Goal: Task Accomplishment & Management: Manage account settings

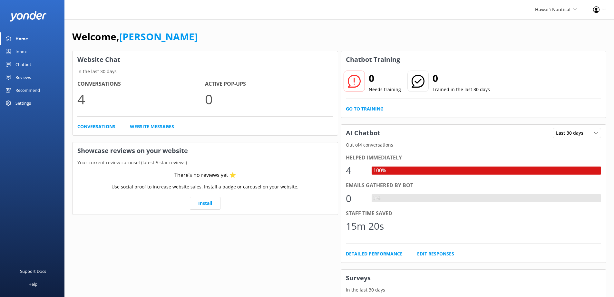
click at [23, 105] on div "Settings" at bounding box center [22, 103] width 15 height 13
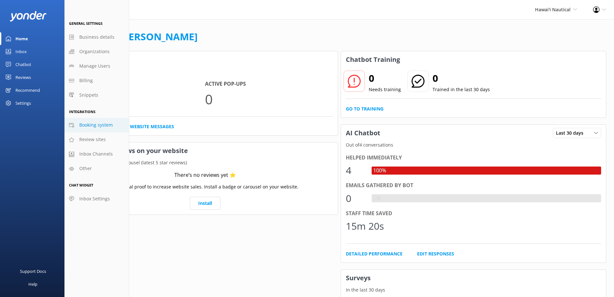
click at [94, 130] on link "Booking system" at bounding box center [96, 125] width 64 height 15
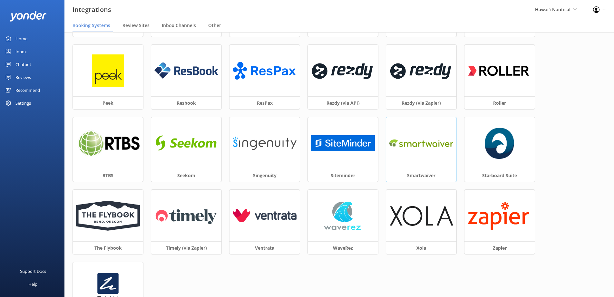
scroll to position [39, 0]
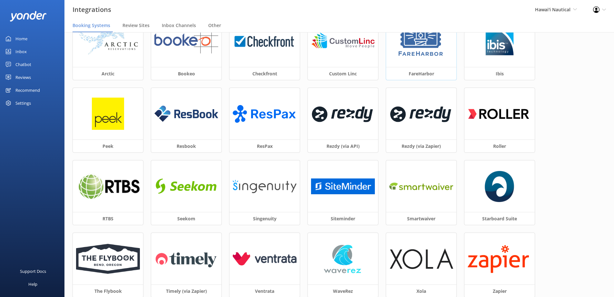
click at [454, 55] on div at bounding box center [421, 41] width 70 height 52
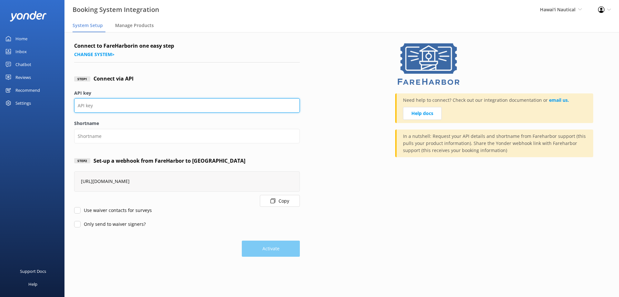
click at [151, 110] on input "API key" at bounding box center [187, 105] width 226 height 15
click at [111, 106] on input "API key" at bounding box center [187, 105] width 226 height 15
paste input "66e17906-87e5-41c0-861a-64738384b7fb"
type input "66e17906-87e5-41c0-861a-64738384b7fb"
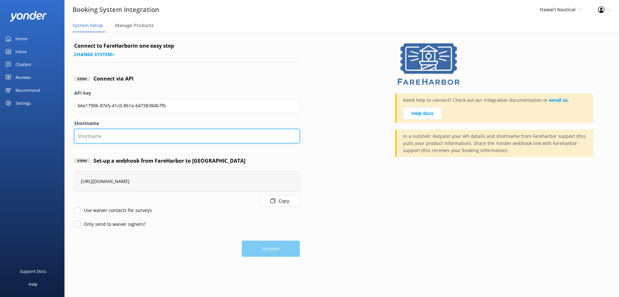
click at [113, 135] on input "Shortname" at bounding box center [187, 136] width 226 height 15
paste input "hawaiinautical"
type input "hawaiinautical"
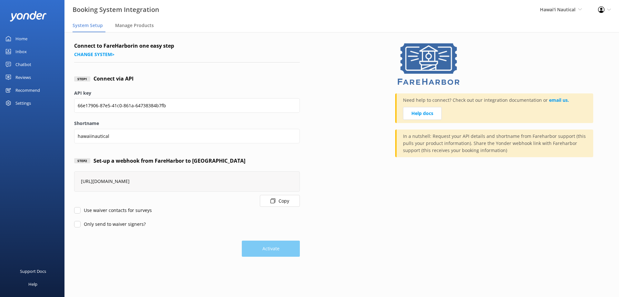
click at [104, 211] on label "Use waiver contacts for surveys" at bounding box center [113, 210] width 78 height 7
click at [81, 211] on input "Use waiver contacts for surveys" at bounding box center [77, 210] width 6 height 6
click at [104, 211] on label "Use waiver contacts for surveys" at bounding box center [113, 210] width 78 height 7
click at [81, 211] on input "Use waiver contacts for surveys" at bounding box center [77, 210] width 6 height 6
checkbox input "false"
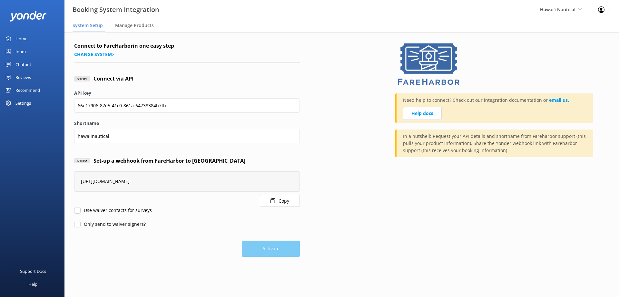
click at [112, 222] on label "Only send to waiver signers?" at bounding box center [110, 224] width 72 height 7
click at [81, 222] on input "Only send to waiver signers?" at bounding box center [77, 224] width 6 height 6
click at [112, 222] on label "Only send to waiver signers?" at bounding box center [110, 224] width 72 height 7
click at [81, 222] on input "Only send to waiver signers?" at bounding box center [77, 224] width 6 height 6
checkbox input "false"
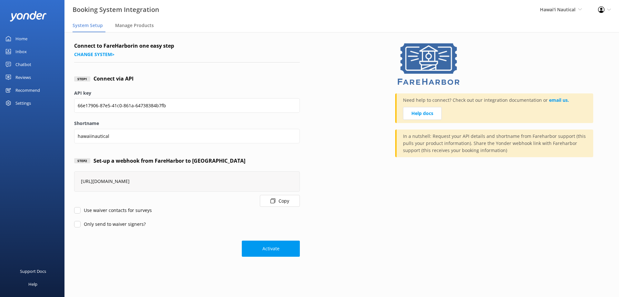
click at [133, 243] on div "Activate" at bounding box center [187, 245] width 226 height 23
click at [264, 249] on button "Activate" at bounding box center [271, 249] width 58 height 16
click at [18, 40] on div "Home" at bounding box center [21, 38] width 12 height 13
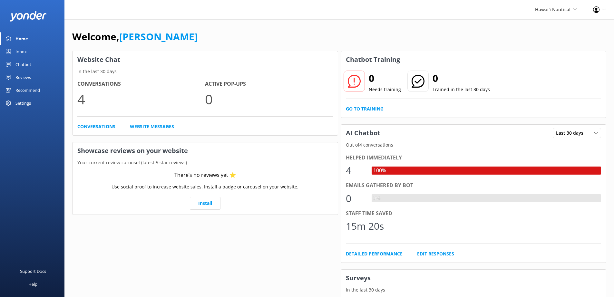
click at [24, 104] on div "Settings" at bounding box center [22, 103] width 15 height 13
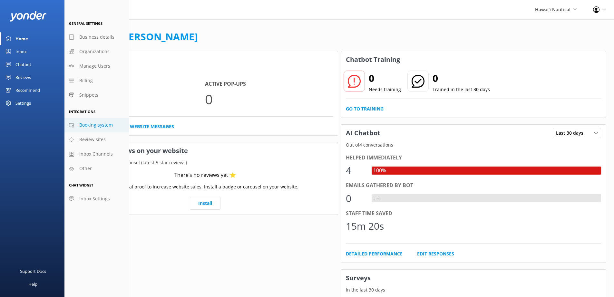
click at [101, 124] on span "Booking system" at bounding box center [96, 125] width 34 height 7
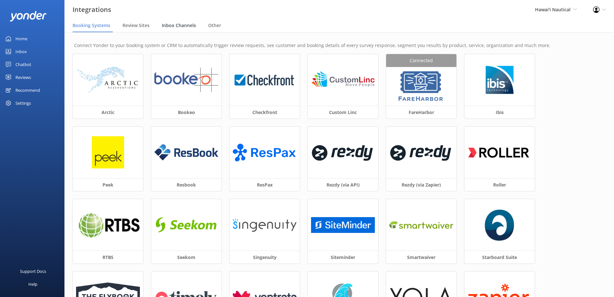
click at [183, 25] on span "Inbox Channels" at bounding box center [179, 25] width 34 height 6
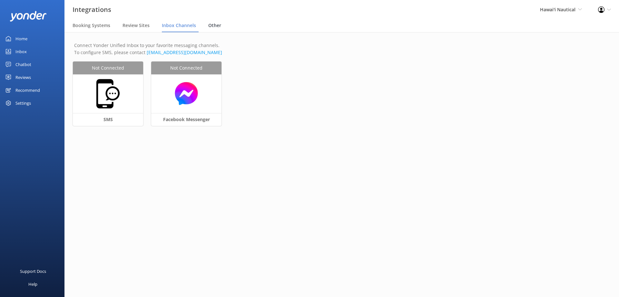
click at [216, 25] on span "Other" at bounding box center [214, 25] width 13 height 6
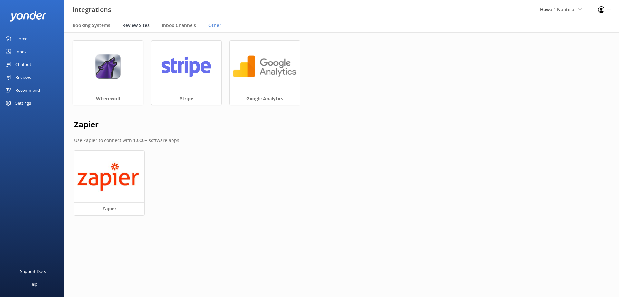
click at [140, 27] on span "Review Sites" at bounding box center [136, 25] width 27 height 6
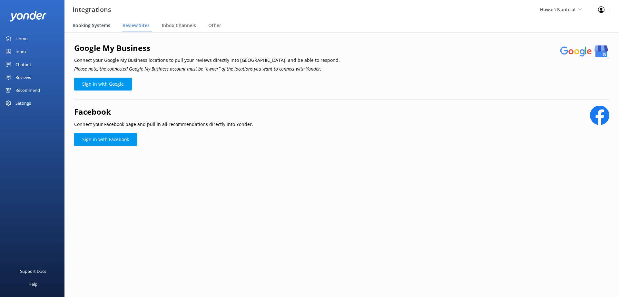
click at [101, 26] on span "Booking Systems" at bounding box center [92, 25] width 38 height 6
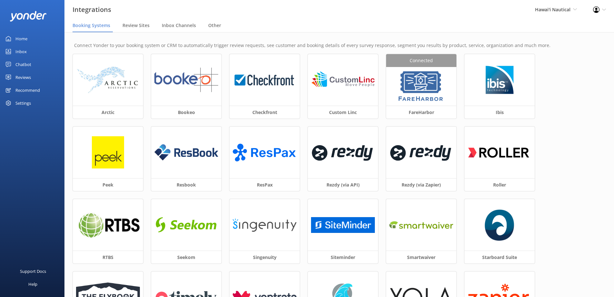
drag, startPoint x: 15, startPoint y: 39, endPoint x: 19, endPoint y: 24, distance: 15.7
click at [15, 39] on link "Home" at bounding box center [32, 38] width 64 height 13
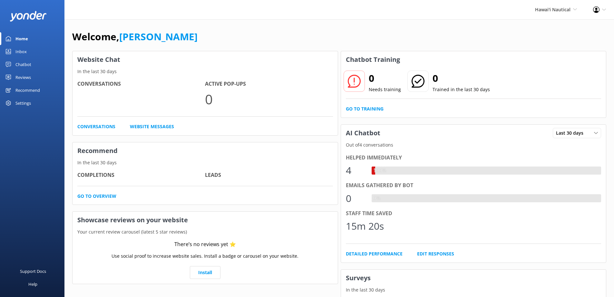
click at [25, 103] on div "Settings" at bounding box center [22, 103] width 15 height 13
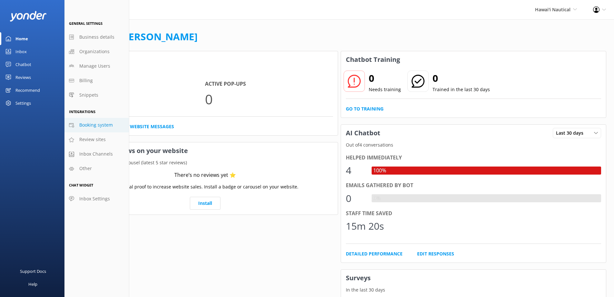
click at [106, 128] on span "Booking system" at bounding box center [96, 125] width 34 height 7
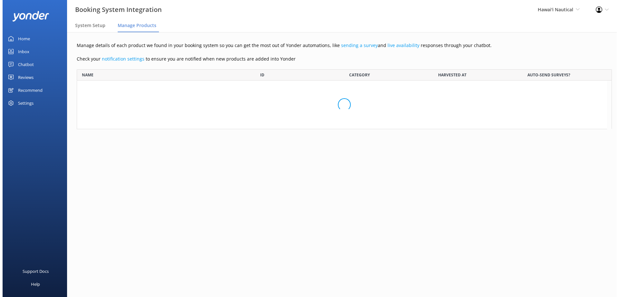
scroll to position [200, 526]
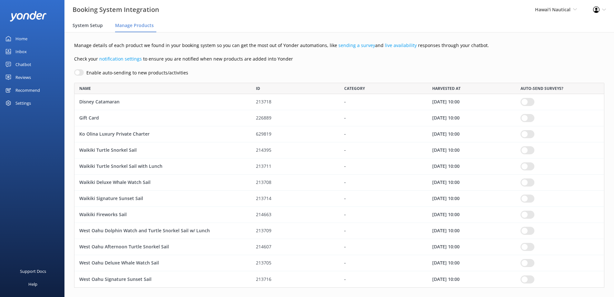
click at [89, 29] on div "System Setup" at bounding box center [89, 25] width 33 height 13
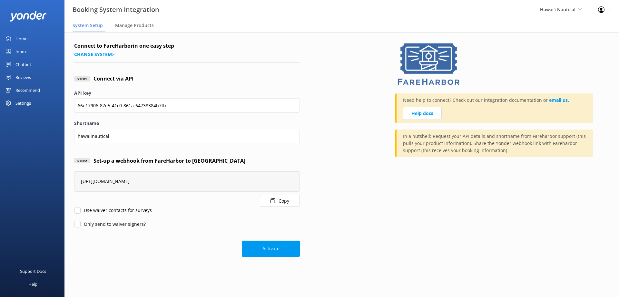
click at [26, 39] on div "Home" at bounding box center [21, 38] width 12 height 13
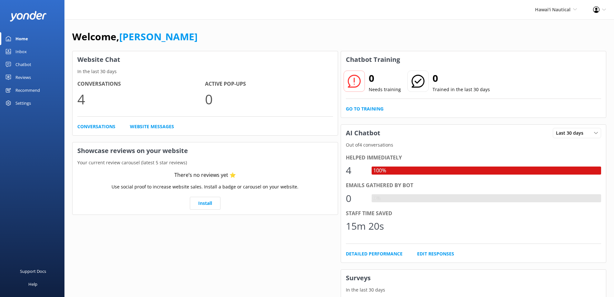
click at [25, 102] on div "Settings" at bounding box center [22, 103] width 15 height 13
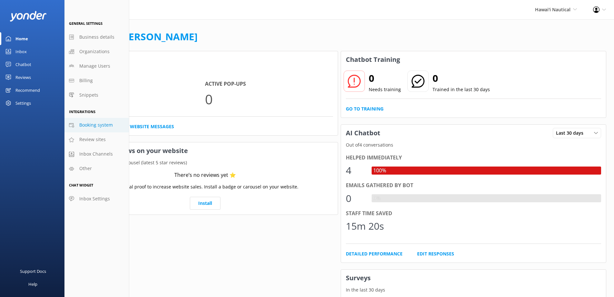
click at [96, 125] on span "Booking system" at bounding box center [96, 125] width 34 height 7
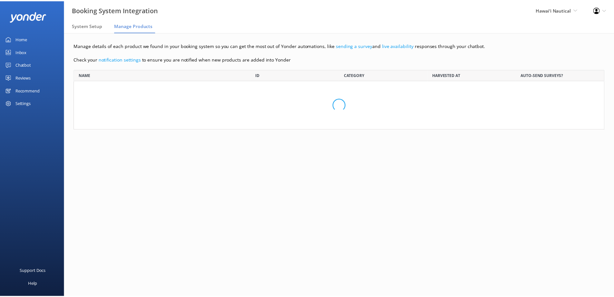
scroll to position [200, 526]
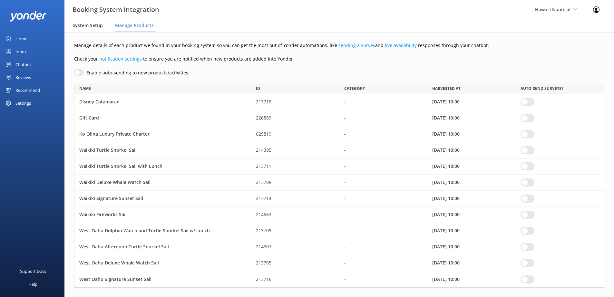
click at [90, 27] on span "System Setup" at bounding box center [88, 25] width 30 height 6
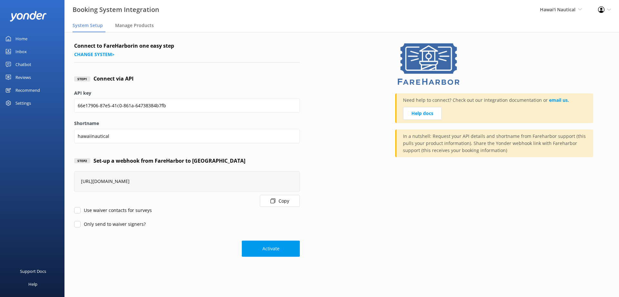
click at [26, 38] on div "Home" at bounding box center [21, 38] width 12 height 13
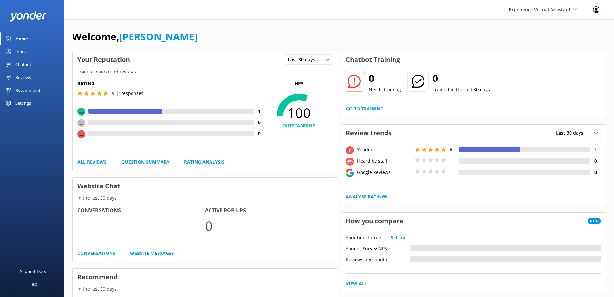
click at [26, 79] on div "Reviews" at bounding box center [22, 77] width 15 height 13
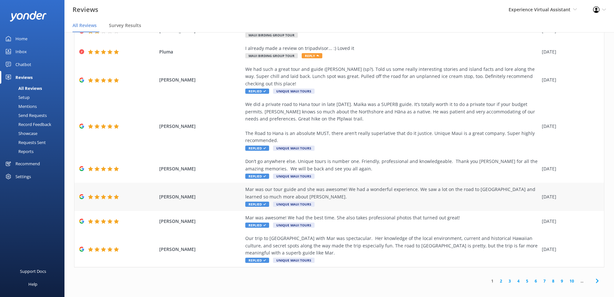
scroll to position [13, 0]
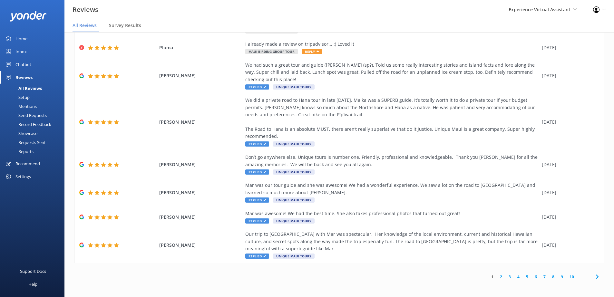
click at [595, 277] on icon at bounding box center [598, 277] width 8 height 8
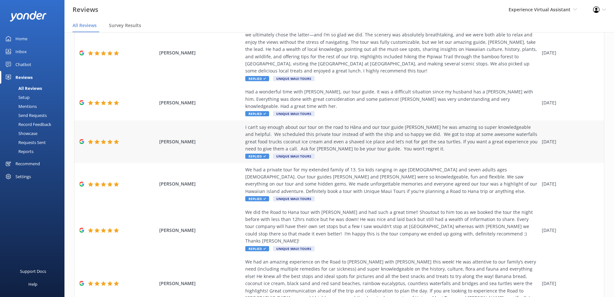
scroll to position [221, 0]
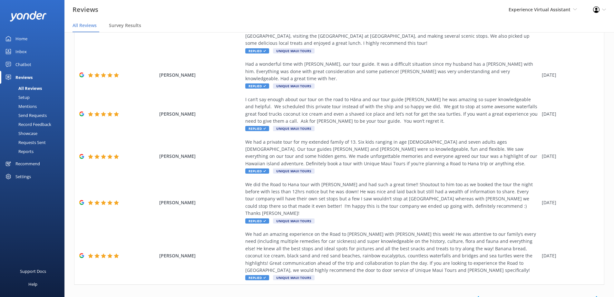
click at [594, 295] on icon at bounding box center [598, 299] width 8 height 8
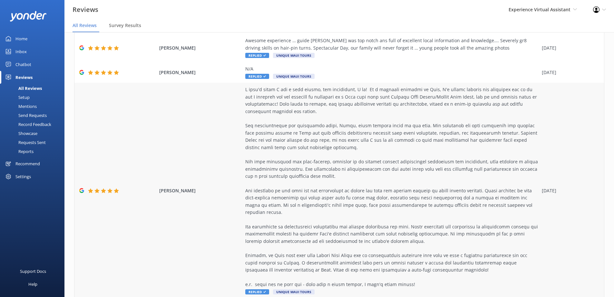
scroll to position [351, 0]
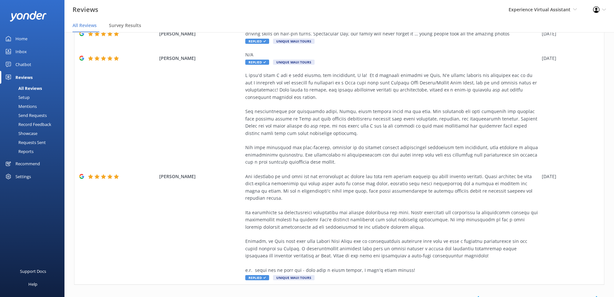
click at [594, 295] on icon at bounding box center [598, 299] width 8 height 8
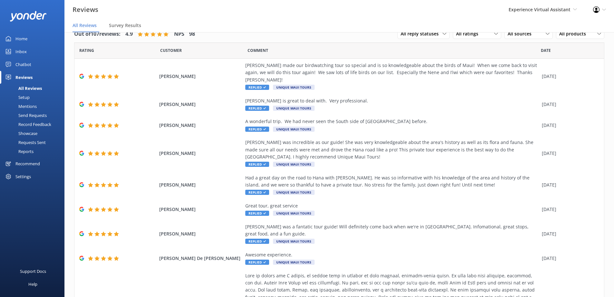
click at [87, 51] on span "Rating" at bounding box center [86, 50] width 15 height 6
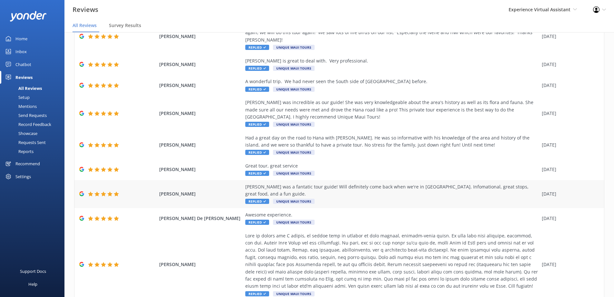
scroll to position [113, 0]
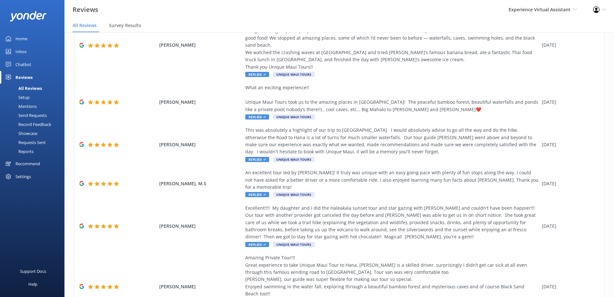
scroll to position [243, 0]
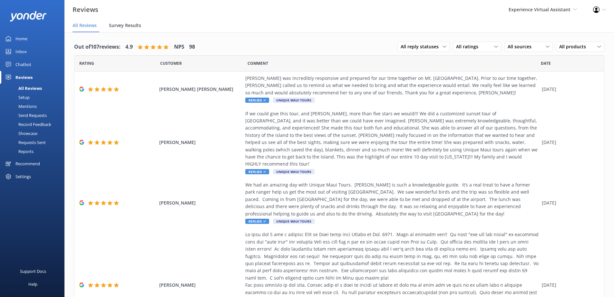
click at [122, 23] on span "Survey Results" at bounding box center [125, 25] width 32 height 6
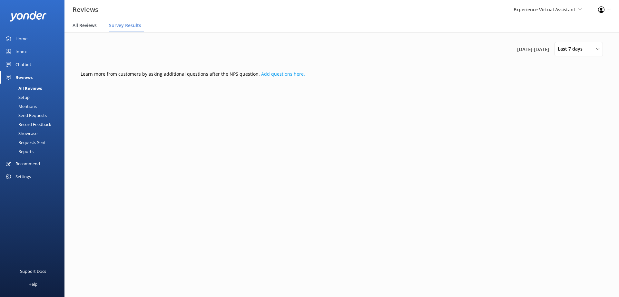
click at [79, 27] on span "All Reviews" at bounding box center [85, 25] width 24 height 6
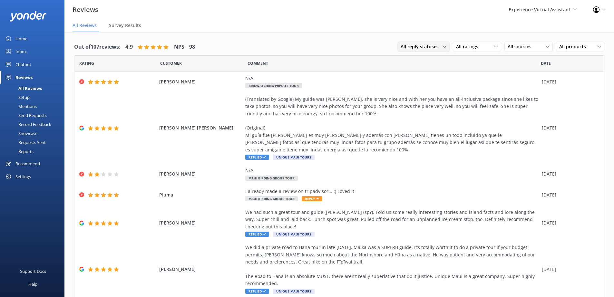
click at [424, 44] on span "All reply statuses" at bounding box center [422, 46] width 42 height 7
click at [525, 48] on span "All sources" at bounding box center [522, 46] width 28 height 7
click at [525, 73] on div "Yonder survey" at bounding box center [532, 73] width 36 height 6
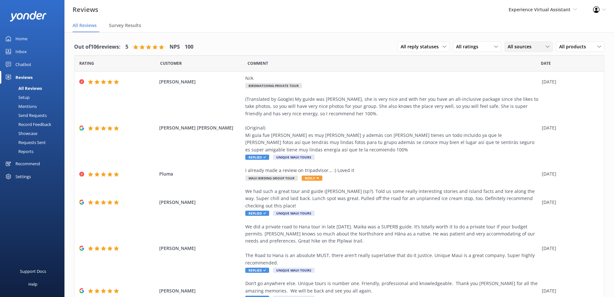
click at [529, 48] on span "All sources" at bounding box center [522, 46] width 28 height 7
click at [532, 73] on div "Yonder survey" at bounding box center [532, 73] width 36 height 6
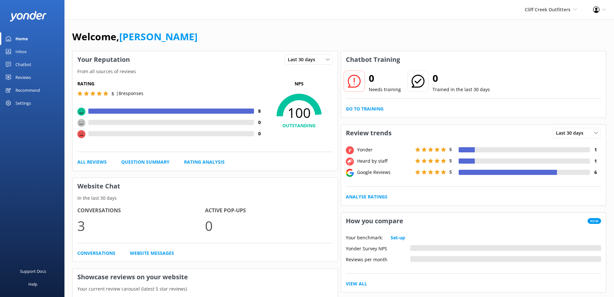
click at [23, 80] on div "Reviews" at bounding box center [22, 77] width 15 height 13
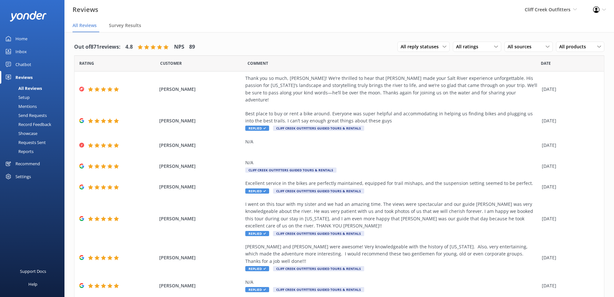
click at [36, 144] on div "Requests Sent" at bounding box center [25, 142] width 42 height 9
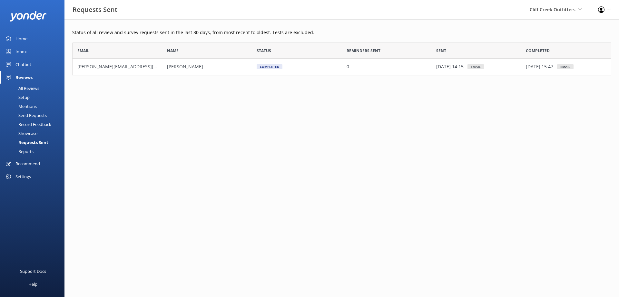
scroll to position [28, 534]
drag, startPoint x: 434, startPoint y: 64, endPoint x: 524, endPoint y: 64, distance: 90.3
click at [524, 64] on div "[PERSON_NAME][EMAIL_ADDRESS][PERSON_NAME][DOMAIN_NAME] [PERSON_NAME] Completed …" at bounding box center [341, 67] width 539 height 16
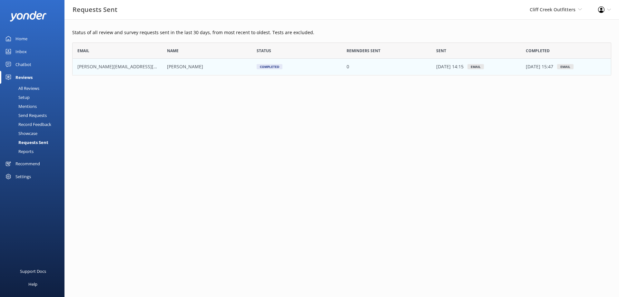
click at [548, 66] on p "[DATE] 15:47" at bounding box center [539, 66] width 27 height 7
click at [23, 177] on div "Settings" at bounding box center [22, 176] width 15 height 13
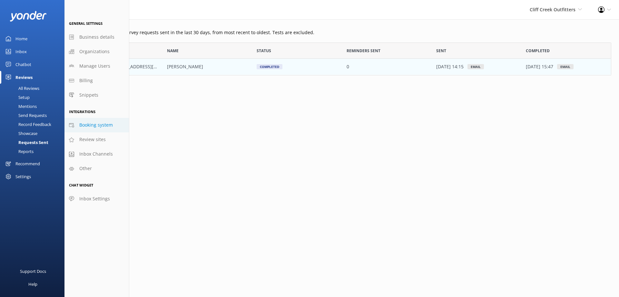
click at [94, 129] on link "Booking system" at bounding box center [96, 125] width 64 height 15
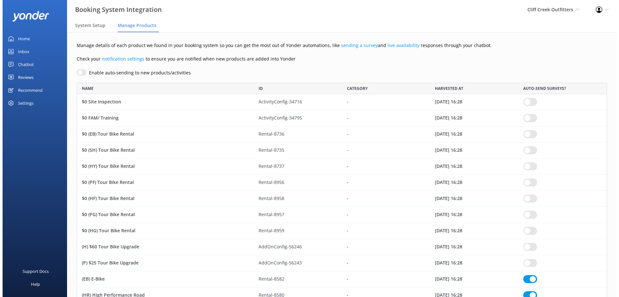
scroll to position [2167, 526]
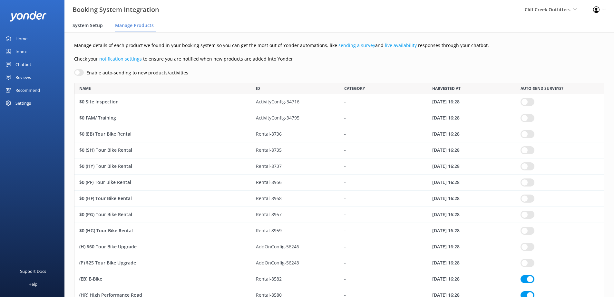
click at [86, 25] on span "System Setup" at bounding box center [88, 25] width 30 height 6
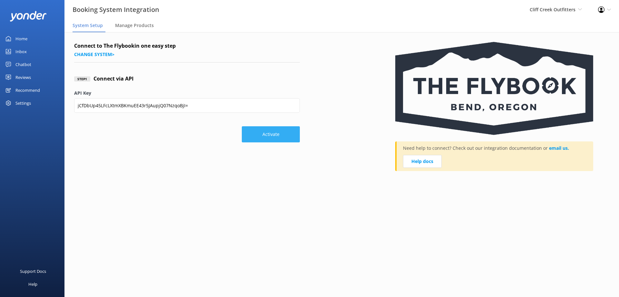
click at [272, 136] on button "Activate" at bounding box center [271, 134] width 58 height 16
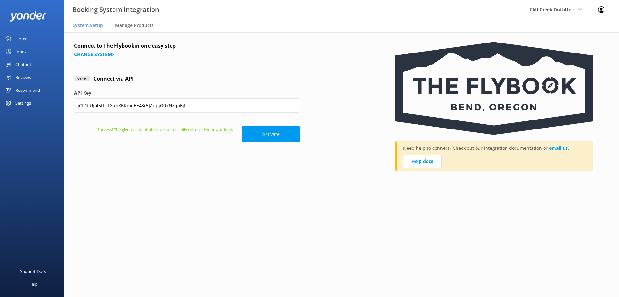
click at [24, 77] on div "Reviews" at bounding box center [22, 77] width 15 height 13
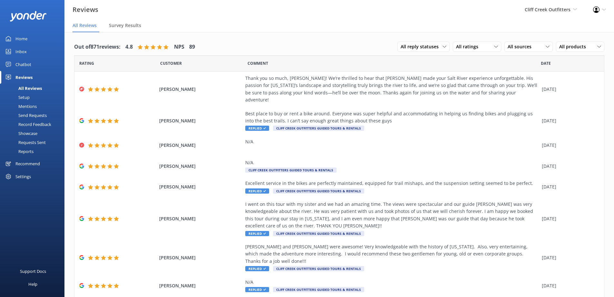
click at [24, 97] on div "Setup" at bounding box center [17, 97] width 26 height 9
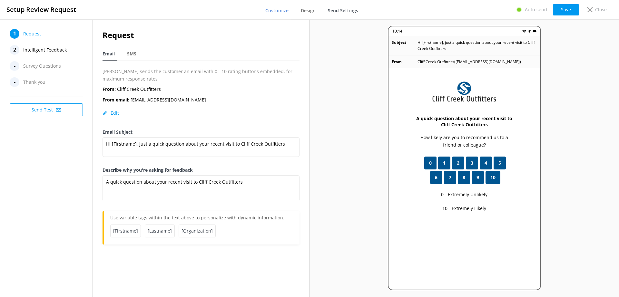
click at [338, 11] on span "Send Settings" at bounding box center [343, 10] width 30 height 6
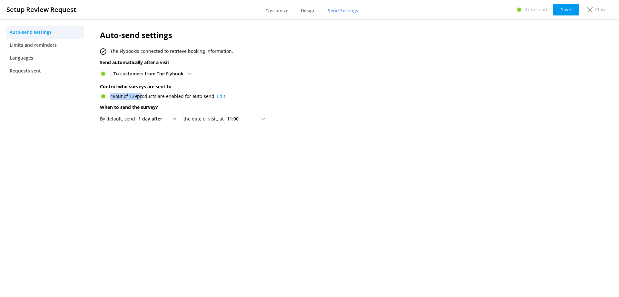
drag, startPoint x: 111, startPoint y: 95, endPoint x: 151, endPoint y: 96, distance: 40.0
click at [142, 95] on p "48 out of 139 products are enabled for auto-send. Edit" at bounding box center [167, 96] width 115 height 7
click at [151, 96] on p "48 out of 139 products are enabled for auto-send. Edit" at bounding box center [167, 96] width 115 height 7
click at [162, 74] on span "To customers from The Flybook" at bounding box center [151, 73] width 74 height 7
click at [301, 73] on div "To customers from The Flybook Disabled To customers from The Flybook" at bounding box center [307, 74] width 414 height 10
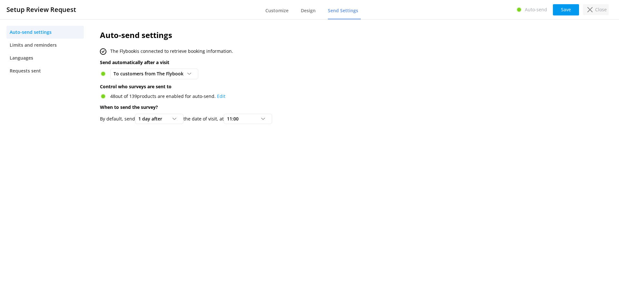
click at [595, 9] on div "Close" at bounding box center [596, 9] width 26 height 11
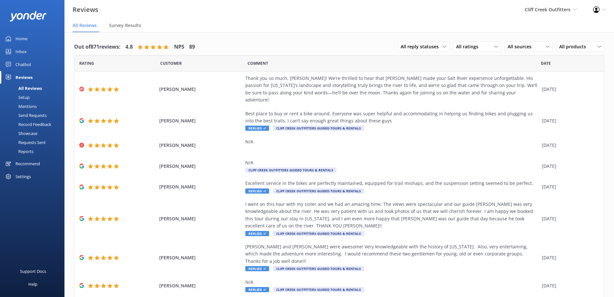
click at [23, 178] on div "Settings" at bounding box center [22, 176] width 15 height 13
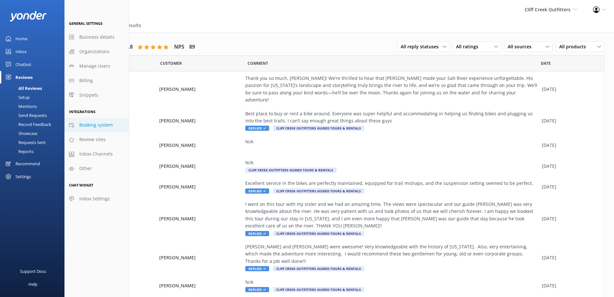
click at [99, 126] on span "Booking system" at bounding box center [96, 125] width 34 height 7
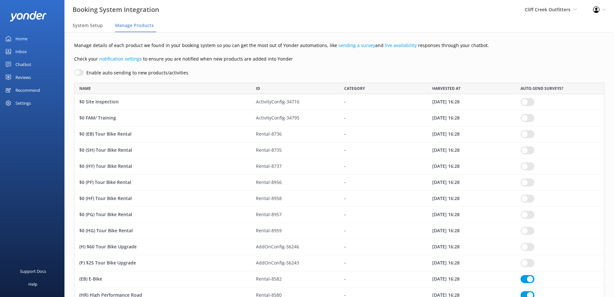
click at [25, 69] on div "Chatbot" at bounding box center [23, 64] width 16 height 13
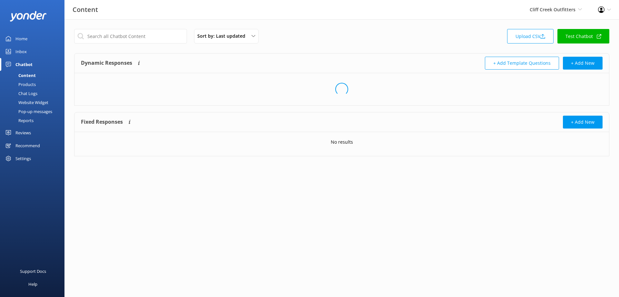
click at [26, 122] on div "Reports" at bounding box center [19, 120] width 30 height 9
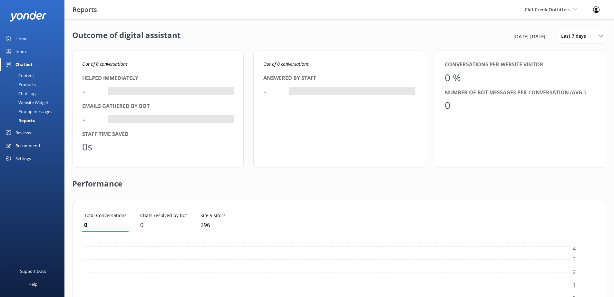
scroll to position [60, 509]
